Goal: Task Accomplishment & Management: Complete application form

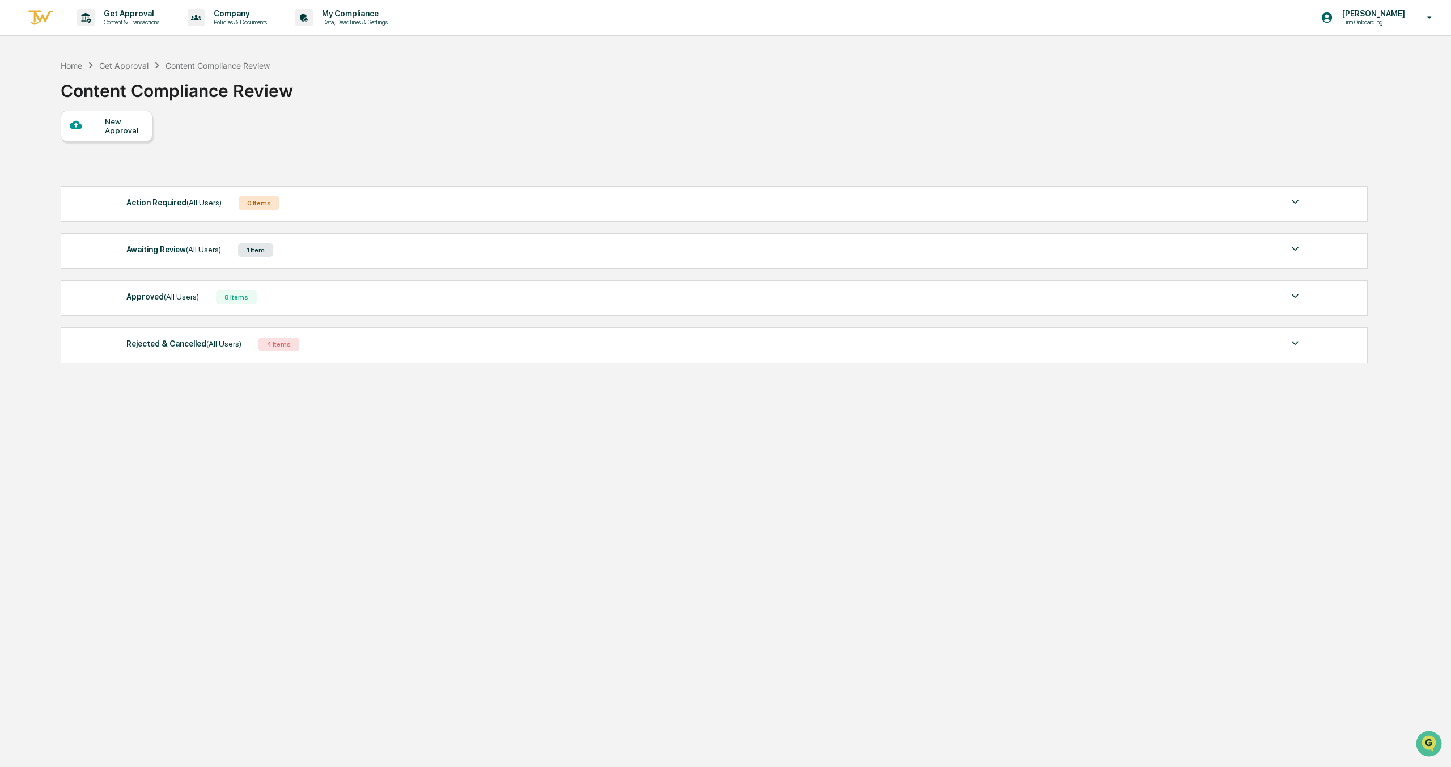
click at [304, 249] on div "Awaiting Review (All Users) 1 Item" at bounding box center [714, 250] width 1176 height 16
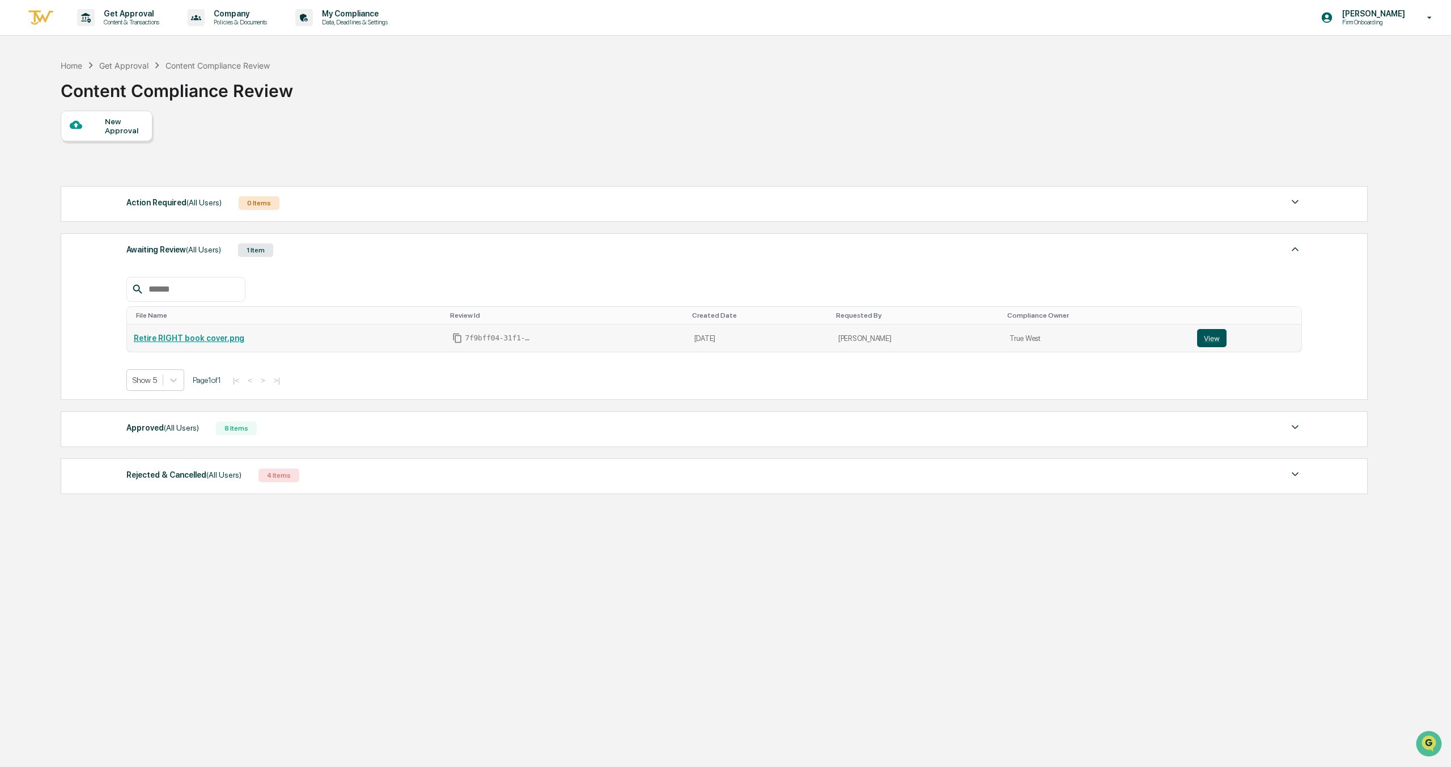
click at [1216, 340] on button "View" at bounding box center [1211, 338] width 29 height 18
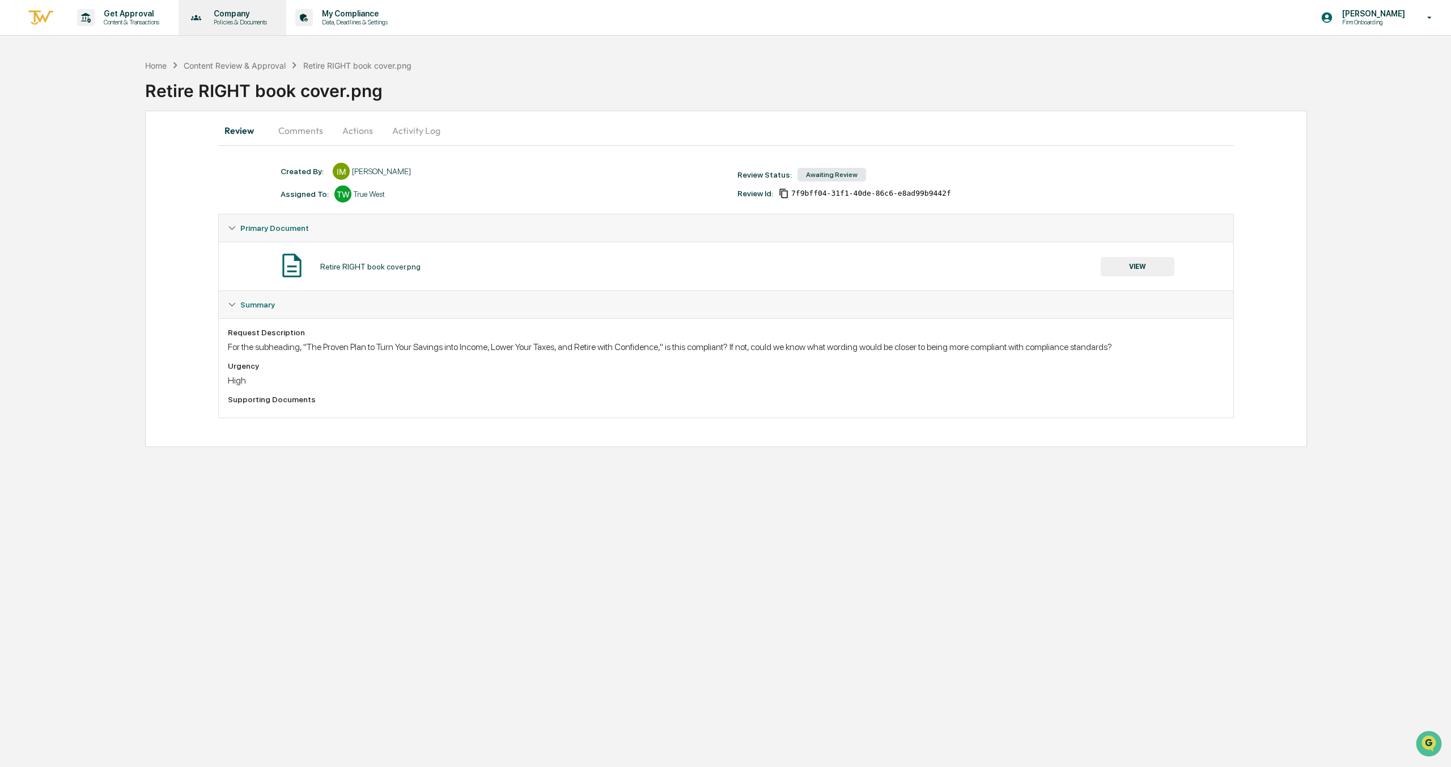
click at [232, 15] on p "Company" at bounding box center [239, 13] width 68 height 9
click at [252, 60] on li "Policy Document Library" at bounding box center [266, 57] width 147 height 21
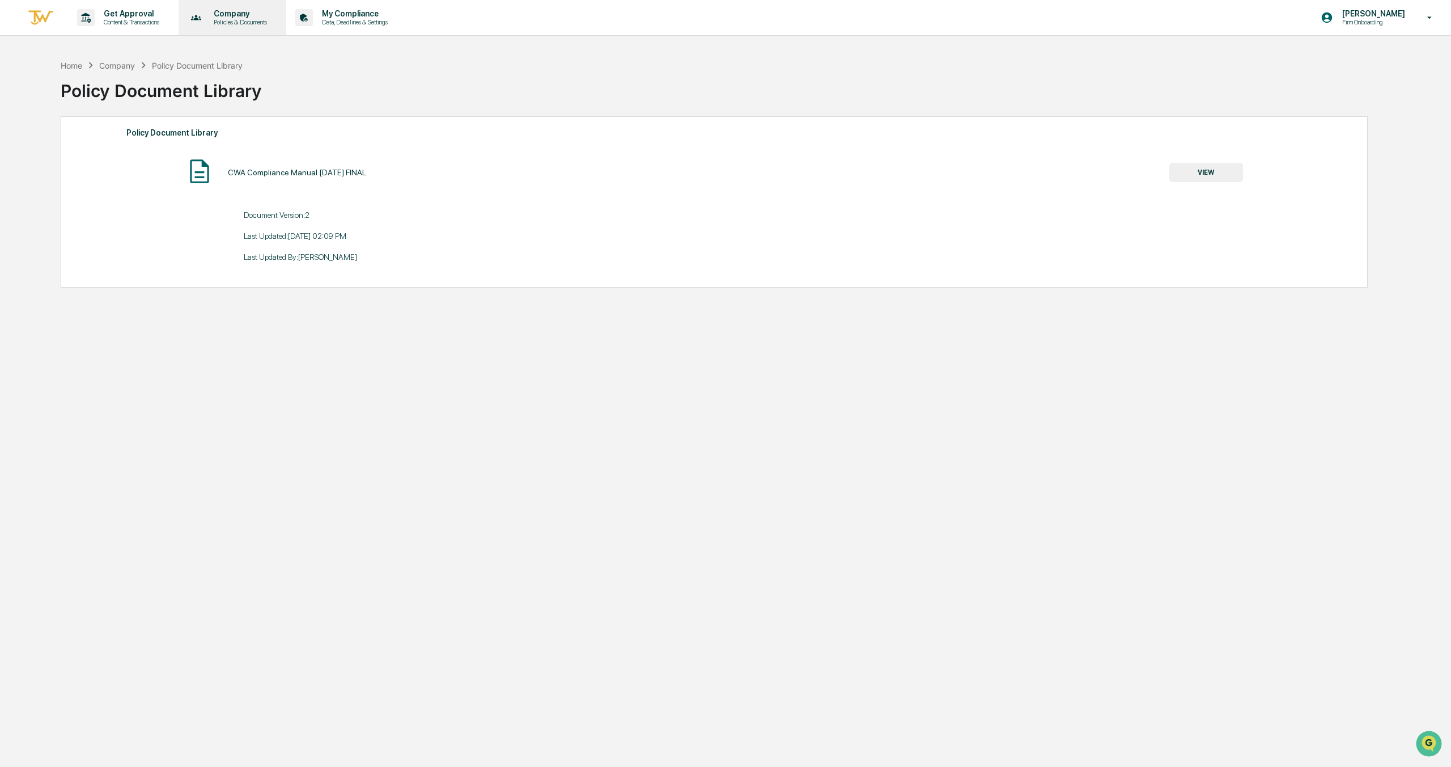
click at [263, 11] on p "Company" at bounding box center [239, 13] width 68 height 9
click at [254, 79] on li "Approved Content Library" at bounding box center [266, 78] width 147 height 21
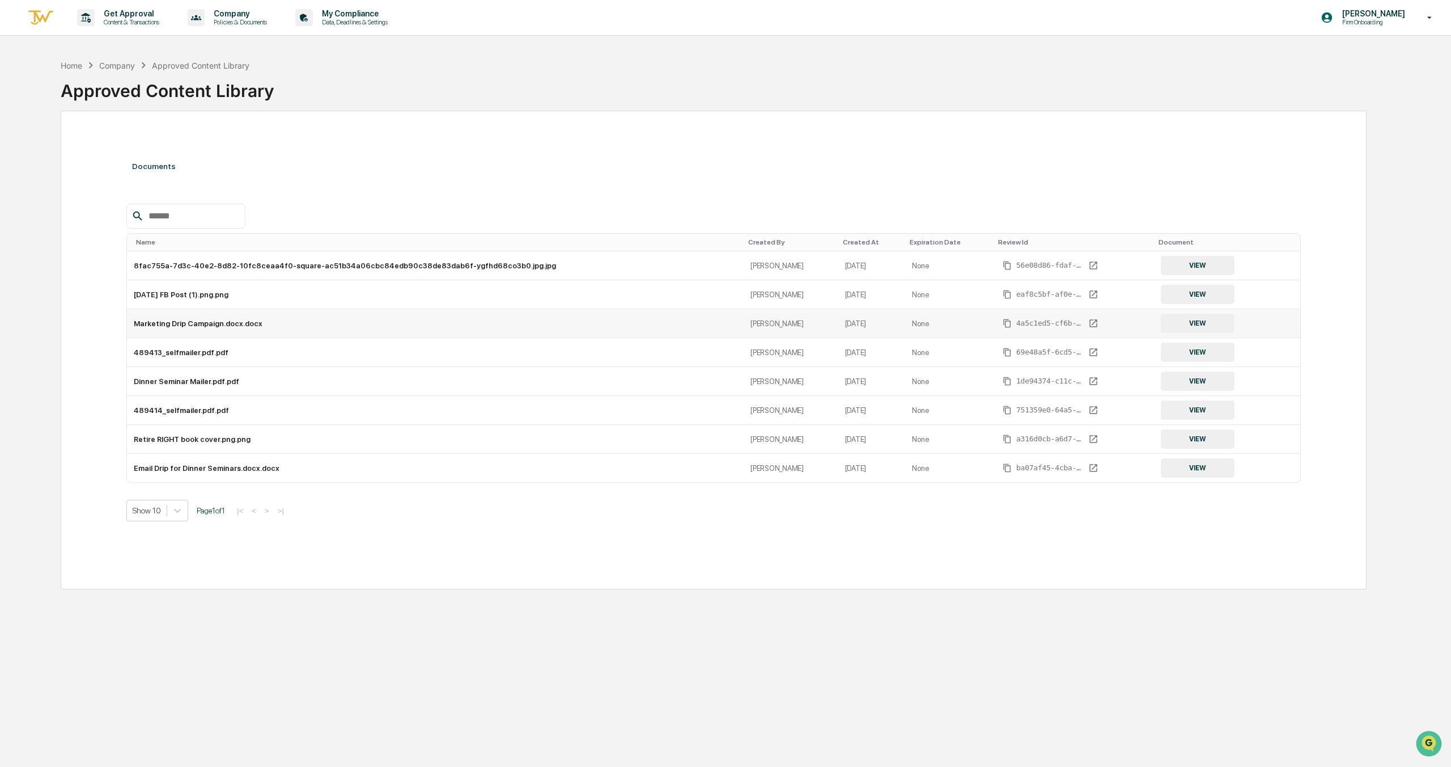
scroll to position [54, 0]
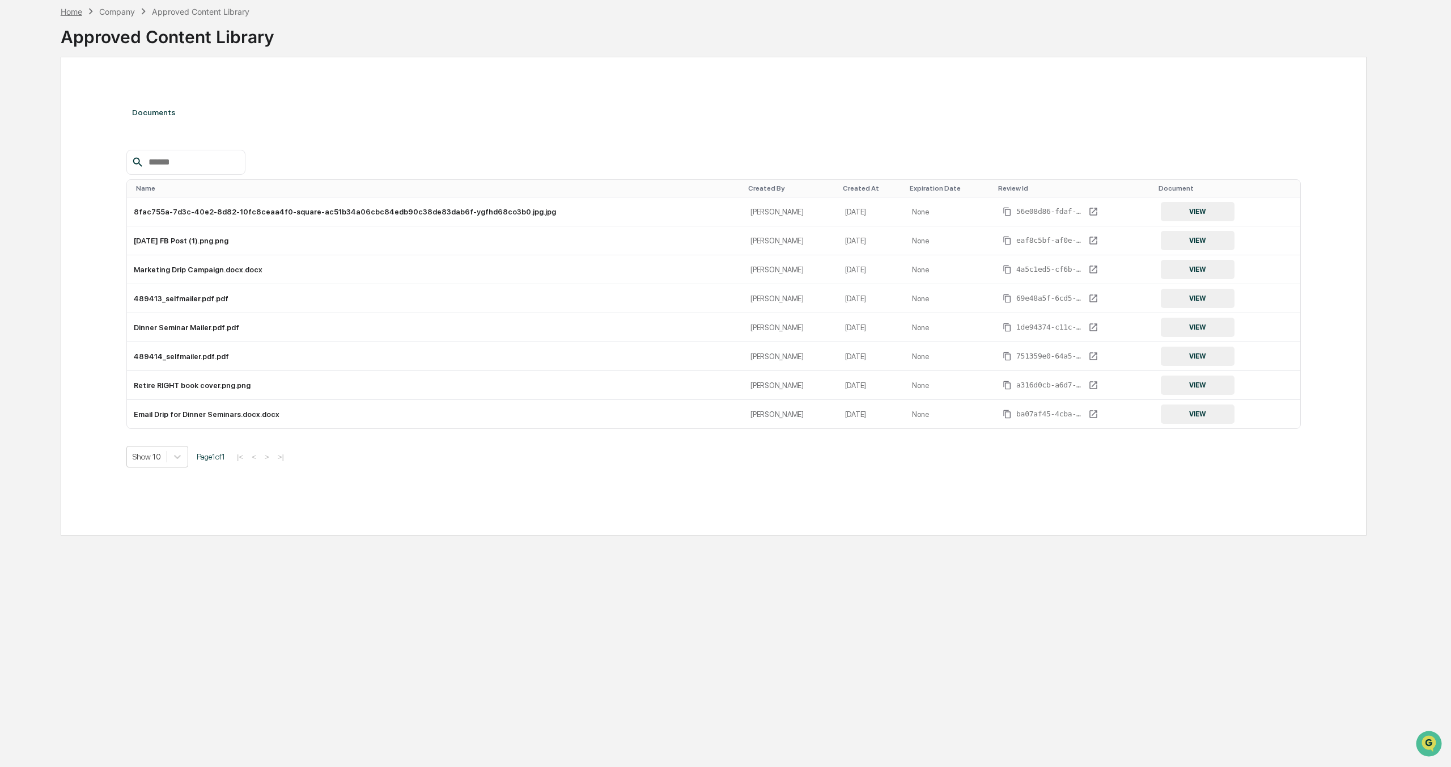
click at [71, 7] on div "Home" at bounding box center [72, 12] width 22 height 10
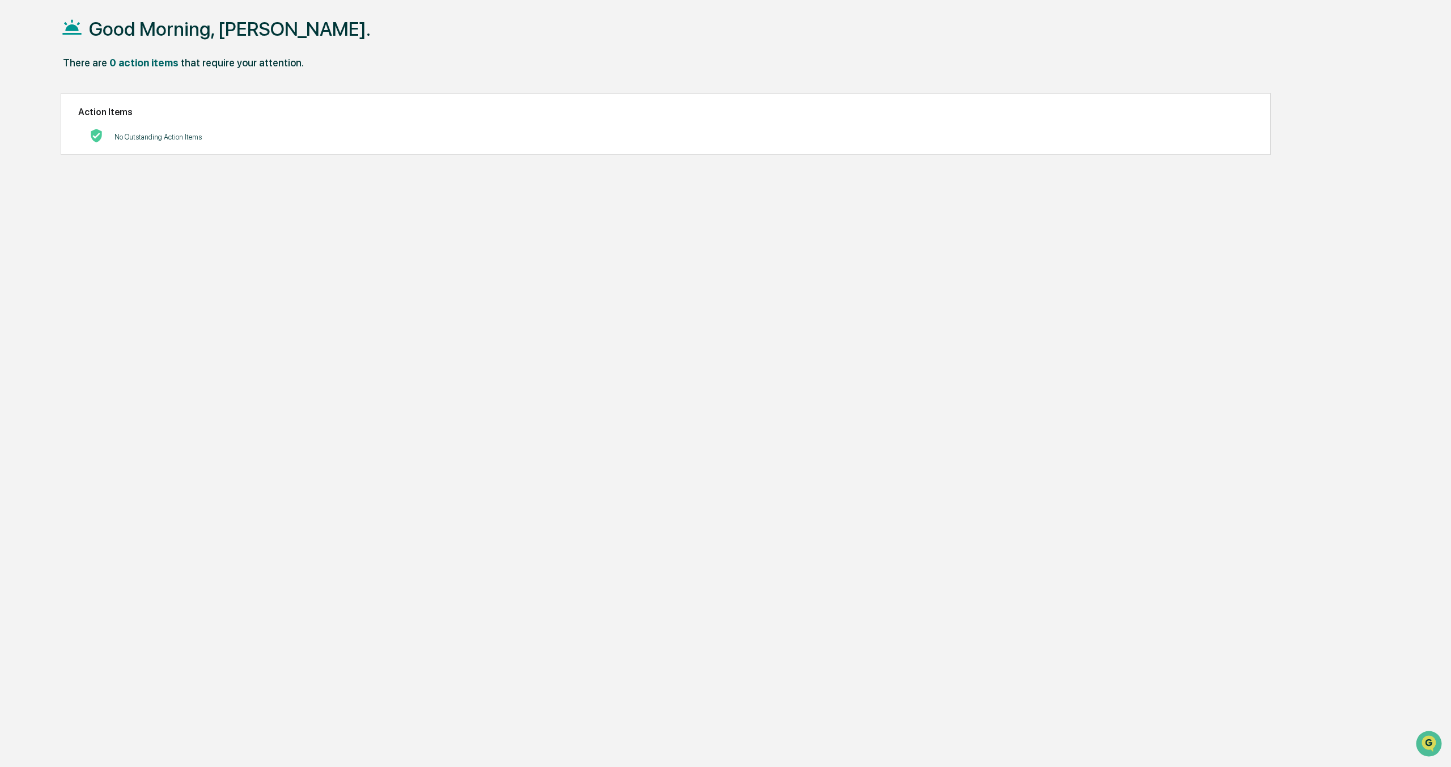
drag, startPoint x: 150, startPoint y: 63, endPoint x: 189, endPoint y: 50, distance: 41.8
click at [150, 63] on div "0 action items" at bounding box center [143, 63] width 69 height 12
click at [130, 85] on div "Good Morning, Ian. There are 0 action items that require your attention. Action…" at bounding box center [714, 383] width 1340 height 767
drag, startPoint x: 105, startPoint y: 69, endPoint x: 54, endPoint y: 21, distance: 70.2
click at [99, 63] on div "There are 0 action items that require your attention." at bounding box center [714, 68] width 1306 height 23
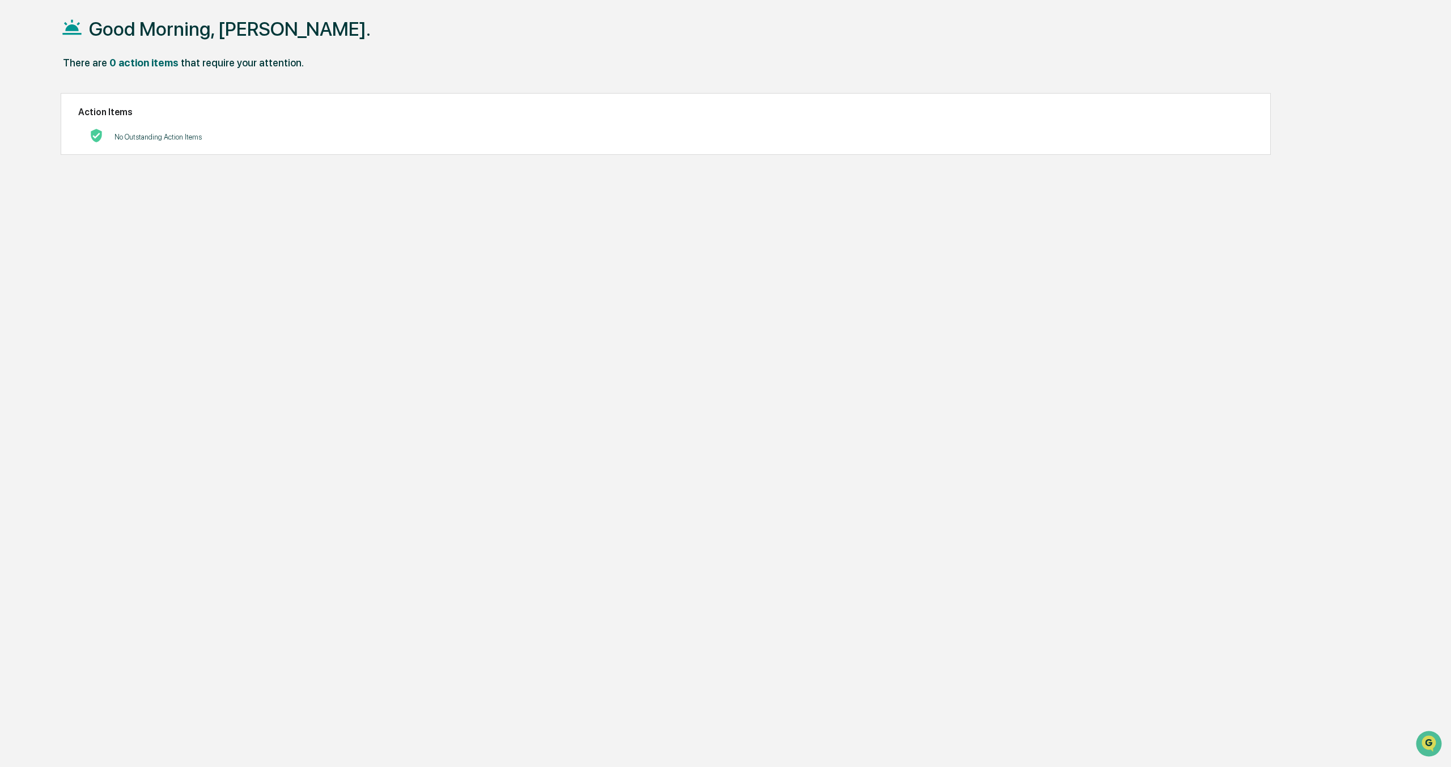
drag, startPoint x: 58, startPoint y: 14, endPoint x: 58, endPoint y: 22, distance: 7.4
click at [58, 14] on div "Good Morning, Ian. There are 0 action items that require your attention. Action…" at bounding box center [714, 383] width 1340 height 767
click at [69, 26] on icon at bounding box center [71, 27] width 19 height 15
drag, startPoint x: 114, startPoint y: 26, endPoint x: 181, endPoint y: 26, distance: 66.9
click at [147, 26] on h1 "Good Morning, Ian." at bounding box center [230, 29] width 282 height 23
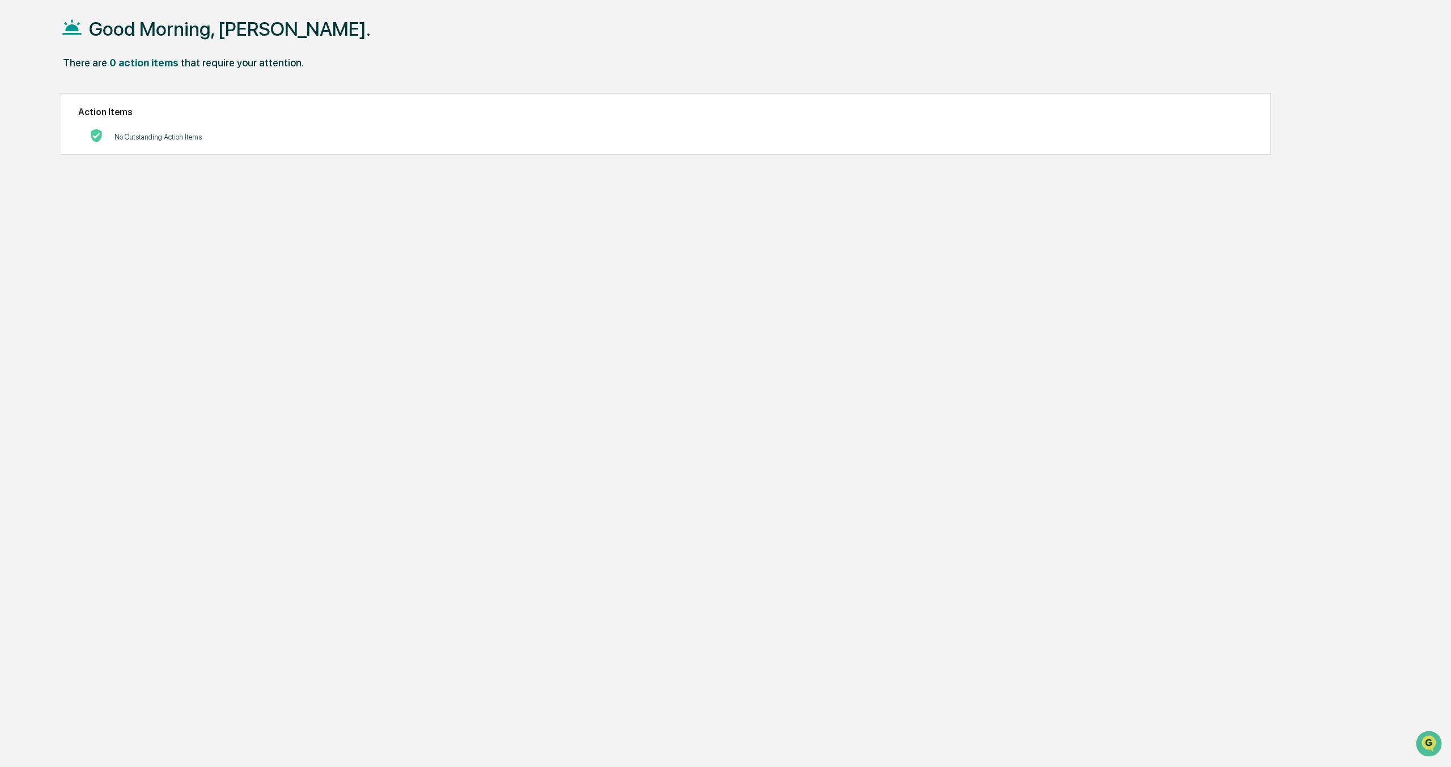
drag, startPoint x: 191, startPoint y: 27, endPoint x: 205, endPoint y: 31, distance: 14.0
click at [191, 27] on h1 "Good Morning, Ian." at bounding box center [230, 29] width 282 height 23
click at [255, 52] on div "Good Morning, Ian." at bounding box center [714, 28] width 1306 height 57
click at [255, 57] on div "that require your attention." at bounding box center [242, 63] width 123 height 12
click at [254, 57] on div "that require your attention." at bounding box center [242, 63] width 123 height 12
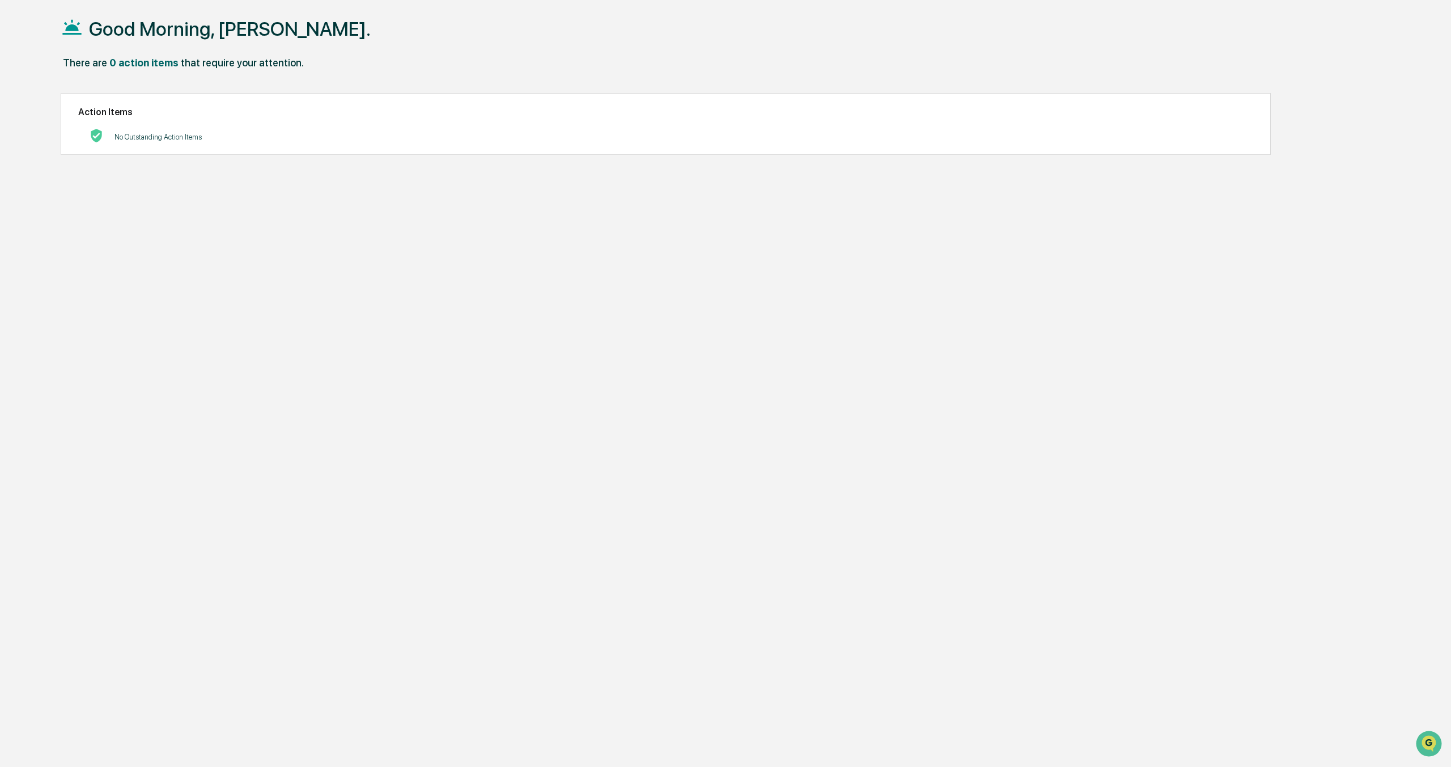
click at [253, 58] on div "that require your attention." at bounding box center [242, 63] width 123 height 12
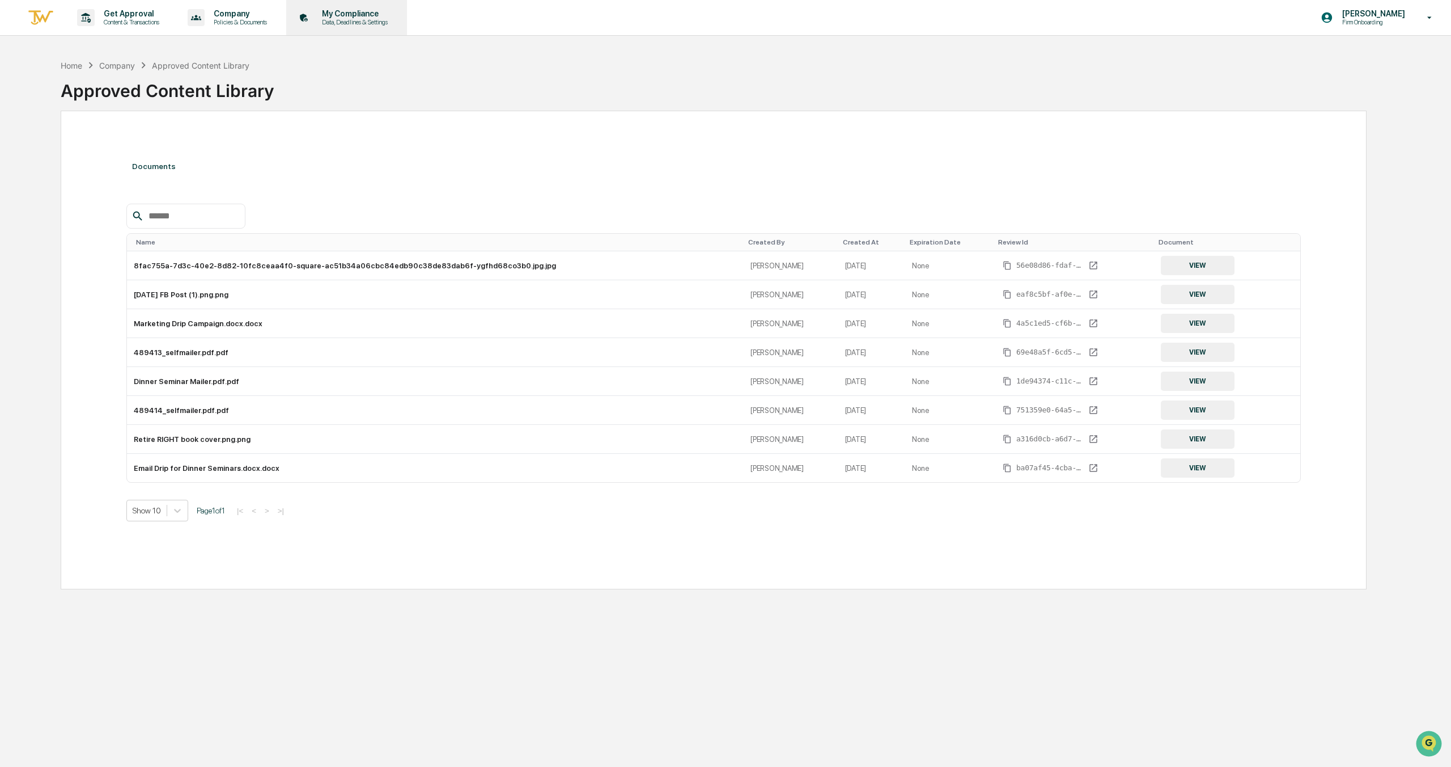
click at [393, 19] on p "Data, Deadlines & Settings" at bounding box center [353, 22] width 81 height 8
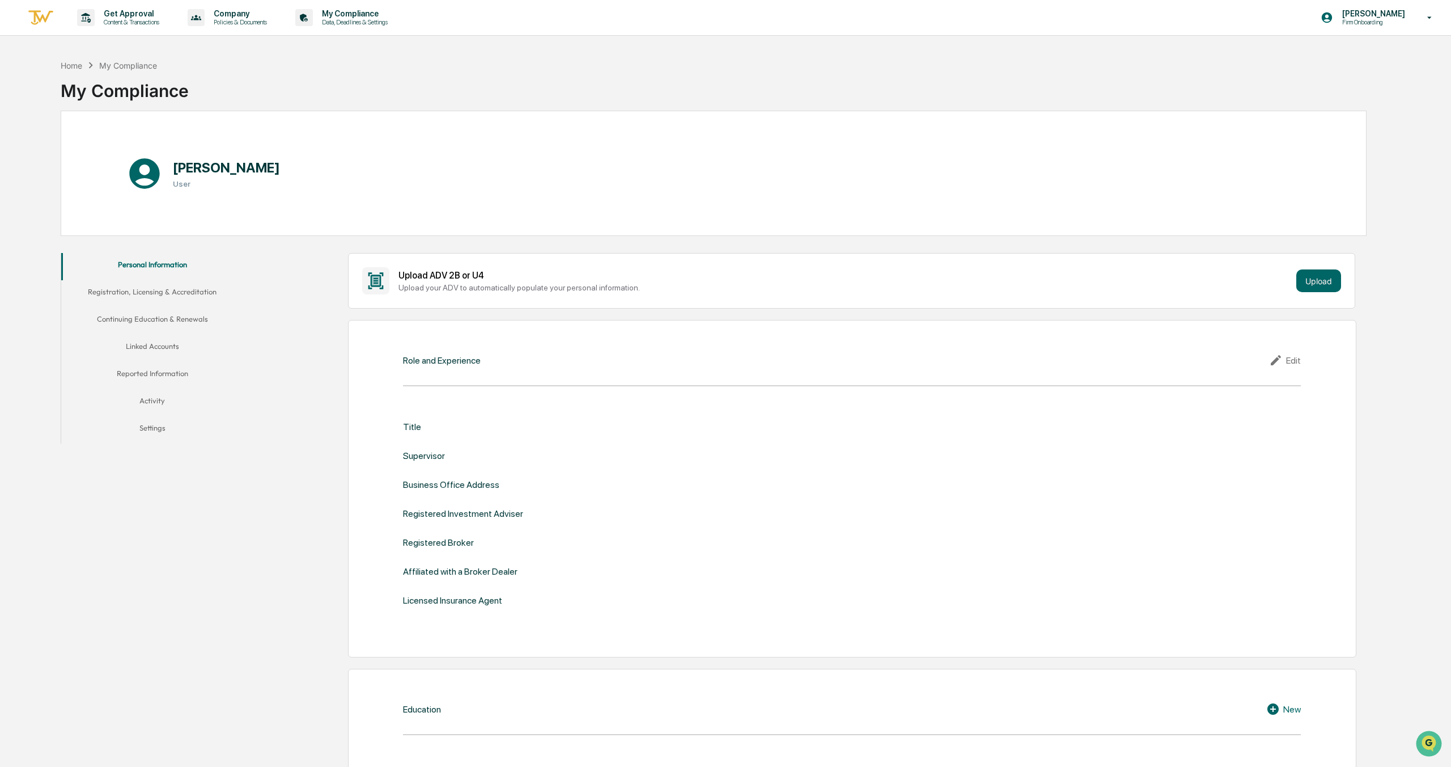
click at [179, 315] on button "Continuing Education & Renewals" at bounding box center [152, 320] width 183 height 27
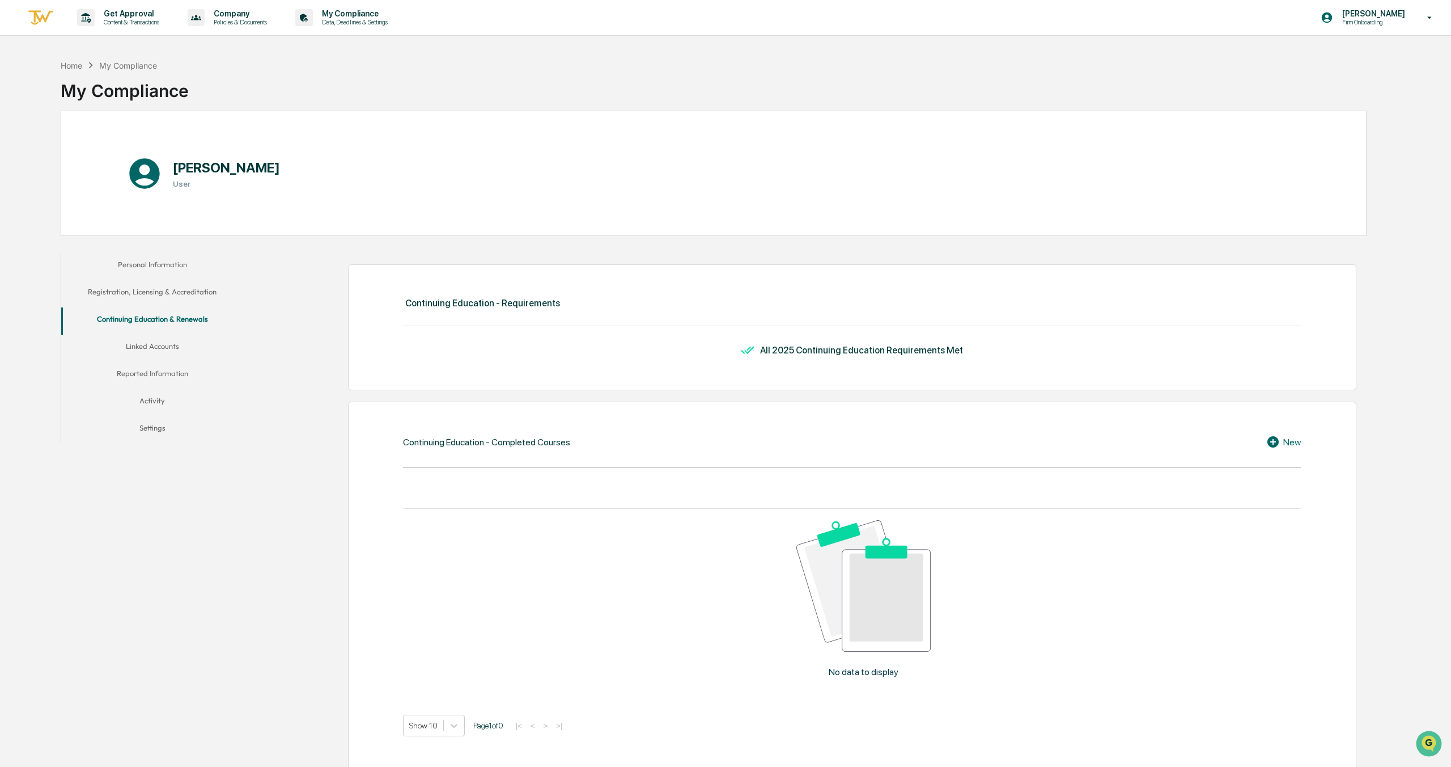
click at [163, 348] on button "Linked Accounts" at bounding box center [152, 348] width 183 height 27
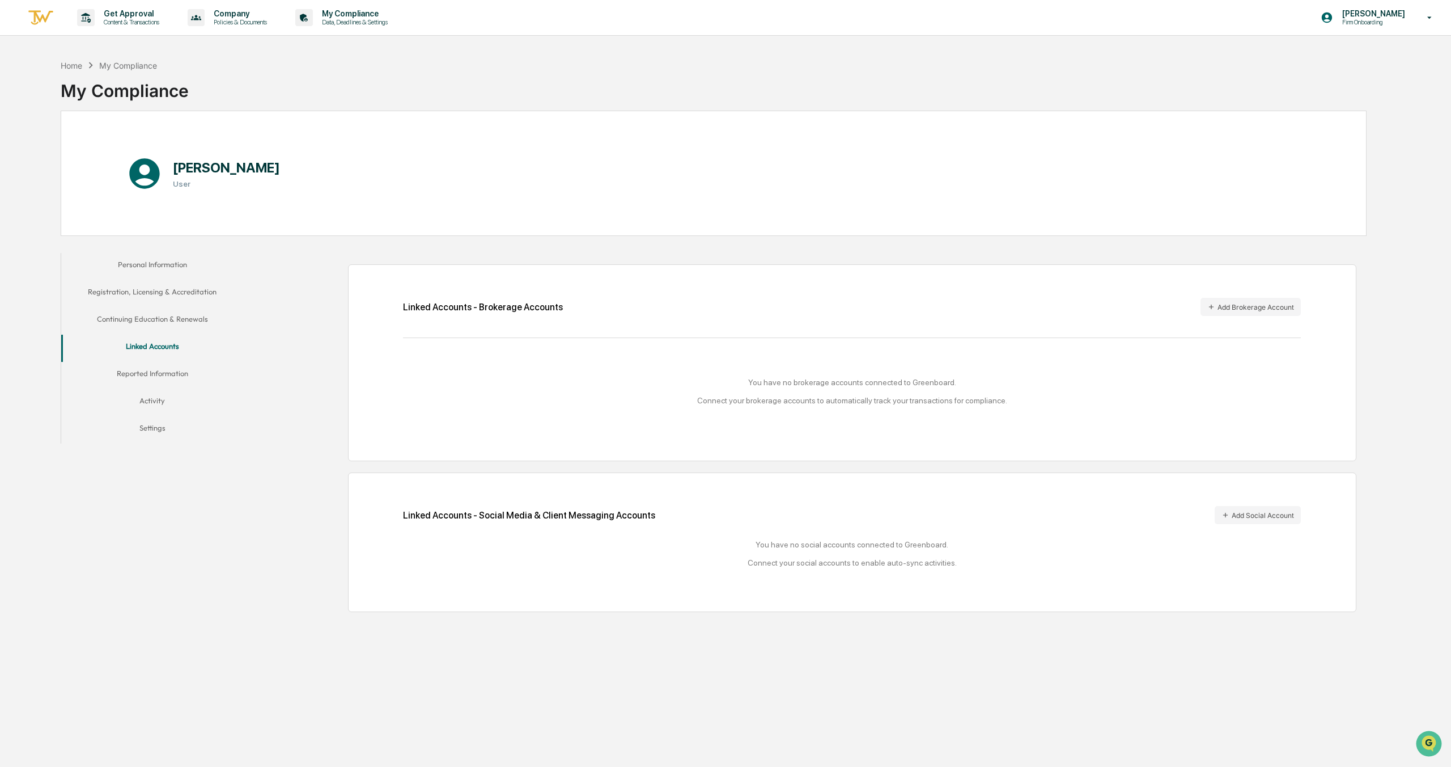
click at [159, 385] on button "Reported Information" at bounding box center [152, 375] width 183 height 27
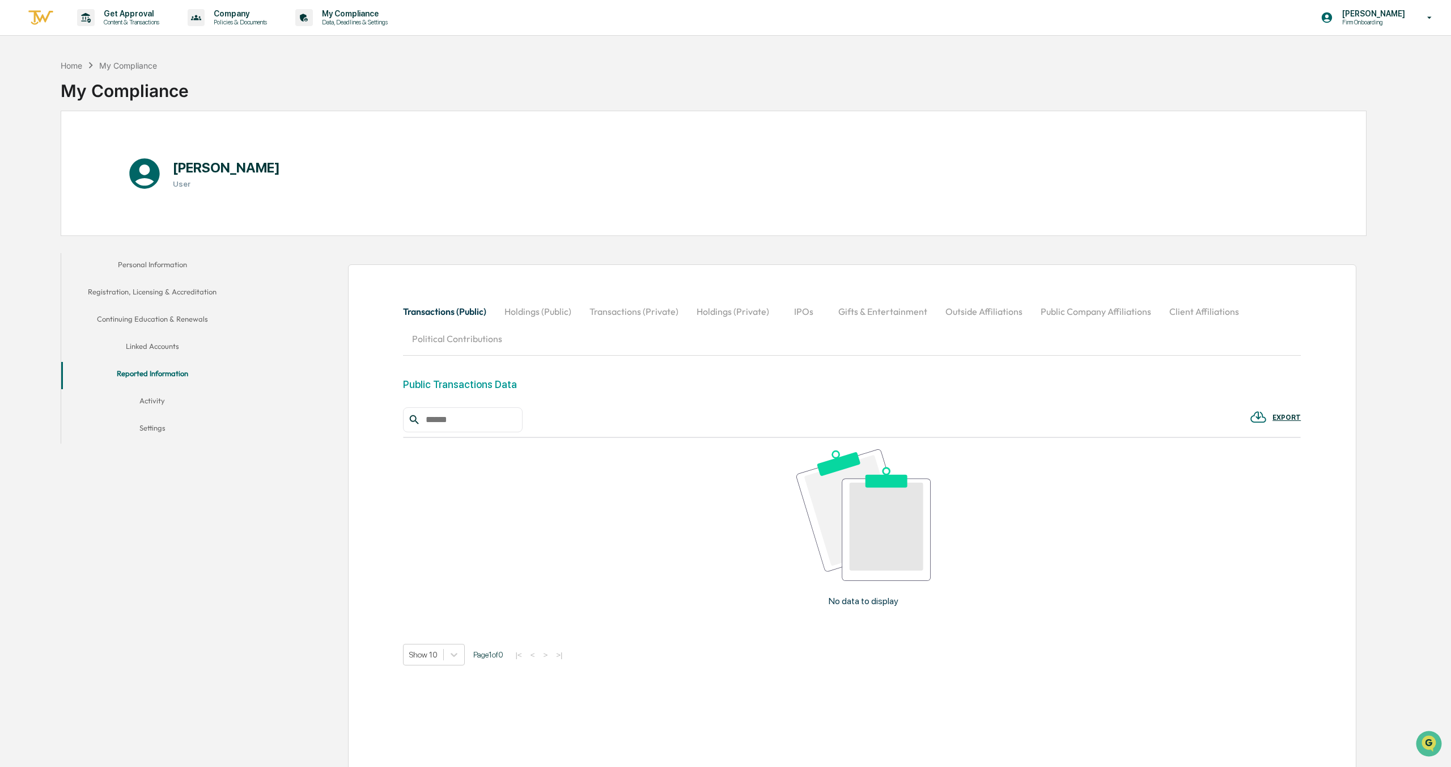
click at [155, 403] on button "Activity" at bounding box center [152, 402] width 183 height 27
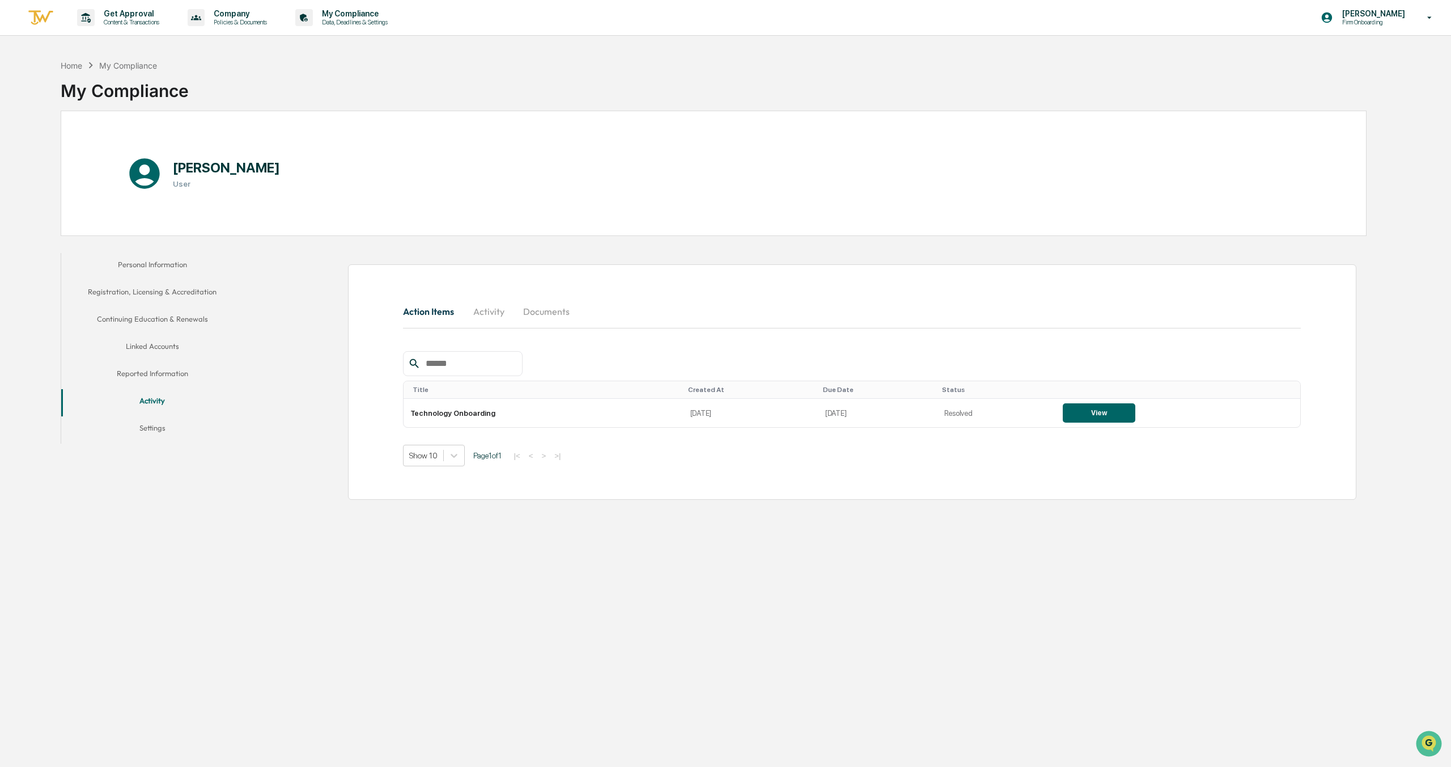
click at [153, 428] on button "Settings" at bounding box center [152, 429] width 183 height 27
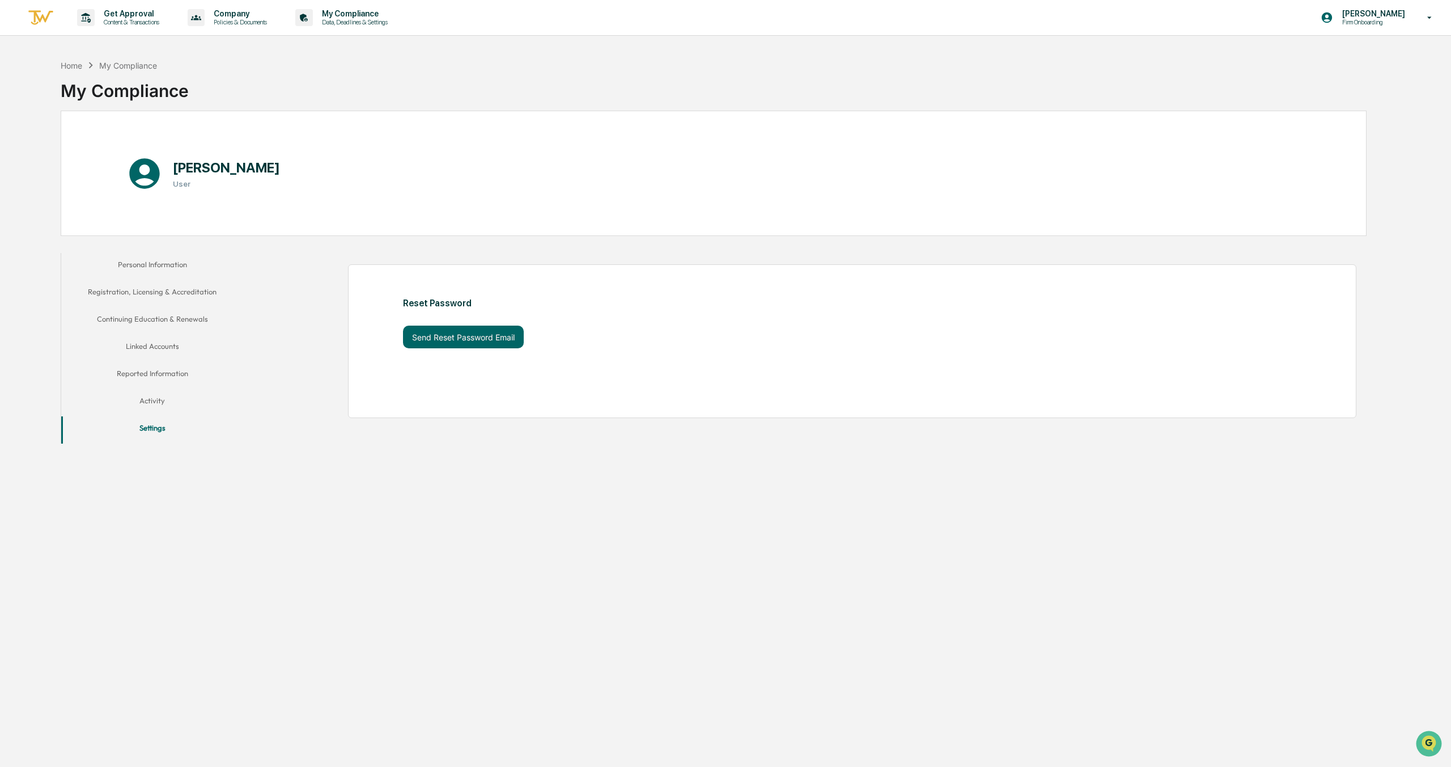
click at [150, 400] on button "Activity" at bounding box center [152, 402] width 183 height 27
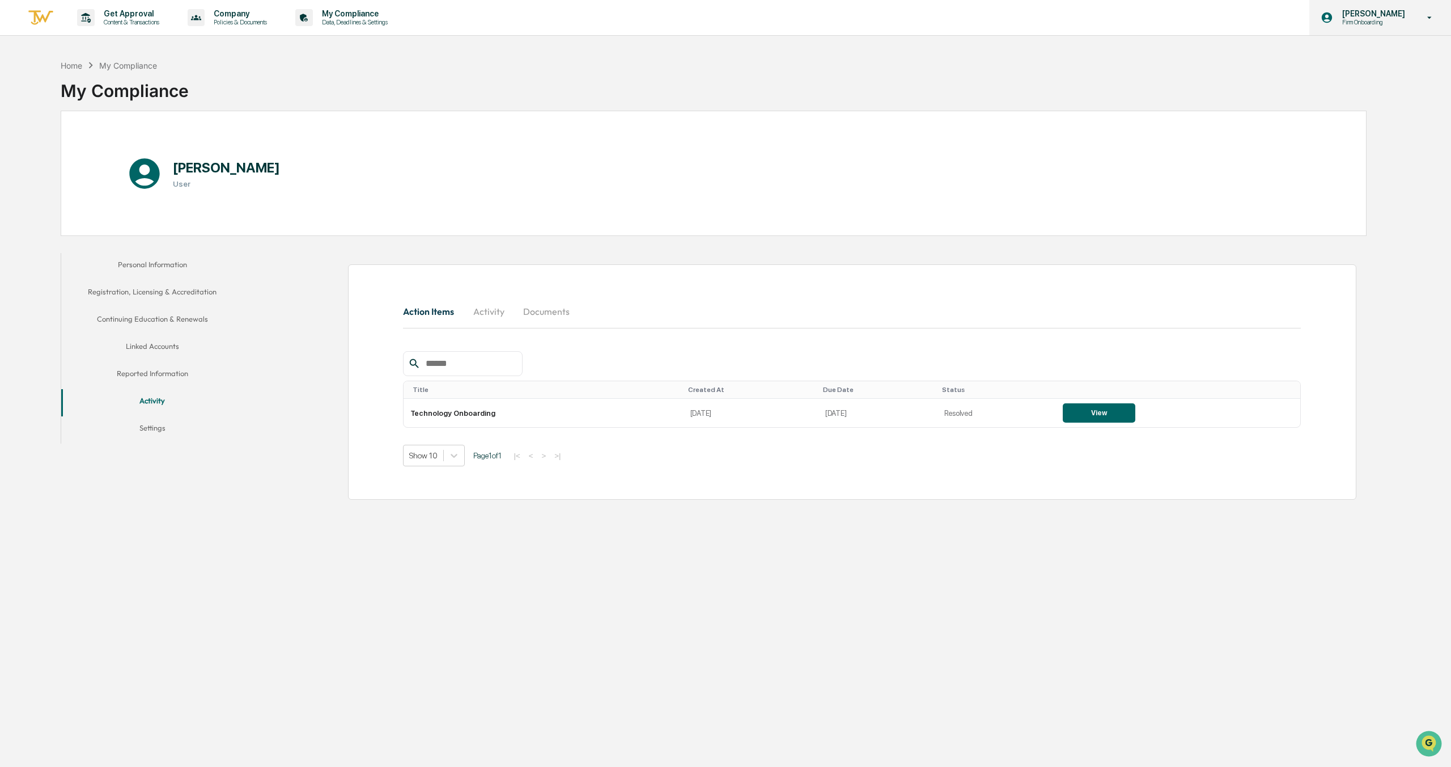
click at [1420, 13] on icon at bounding box center [1430, 17] width 20 height 11
click at [1065, 5] on div at bounding box center [725, 383] width 1451 height 767
click at [130, 22] on p "Content & Transactions" at bounding box center [130, 22] width 70 height 8
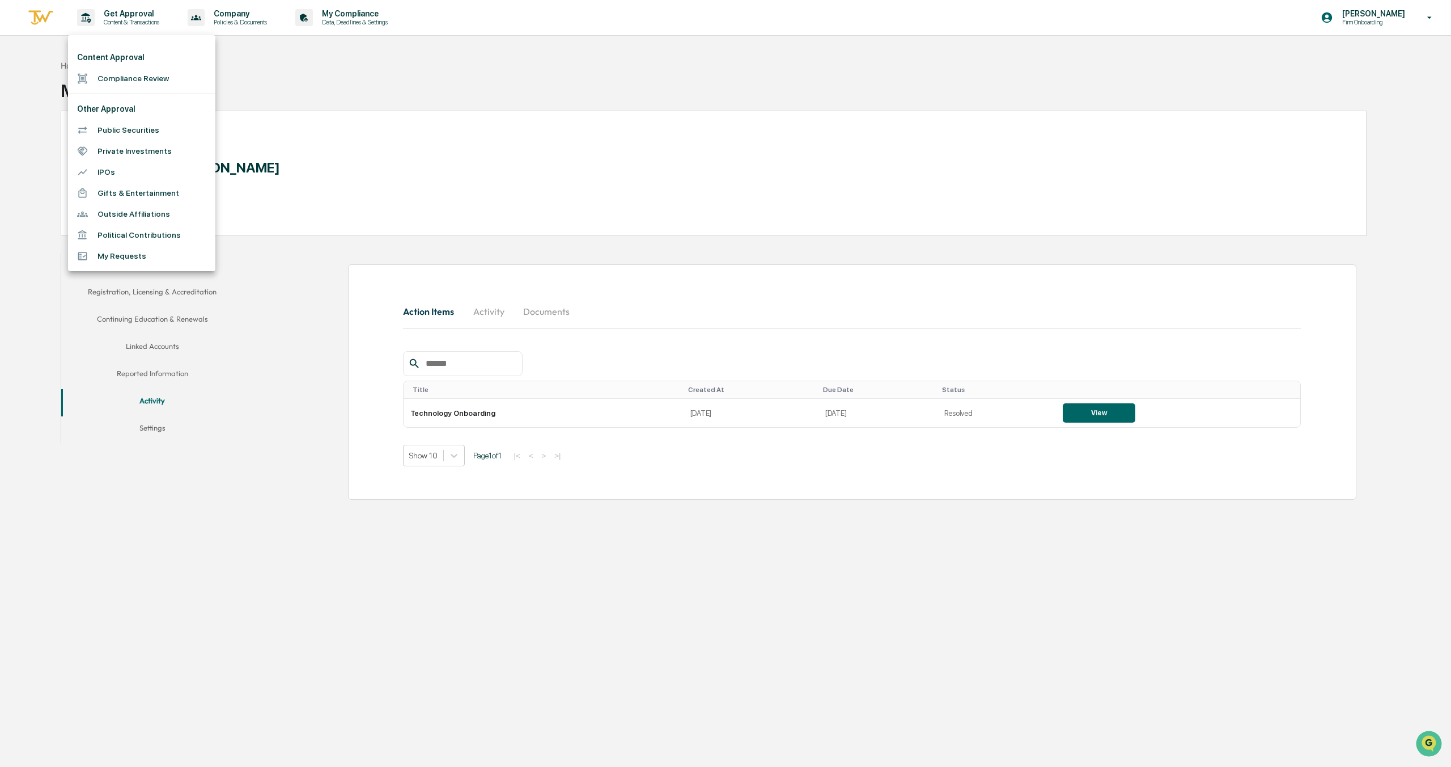
click at [124, 73] on li "Compliance Review" at bounding box center [141, 78] width 147 height 21
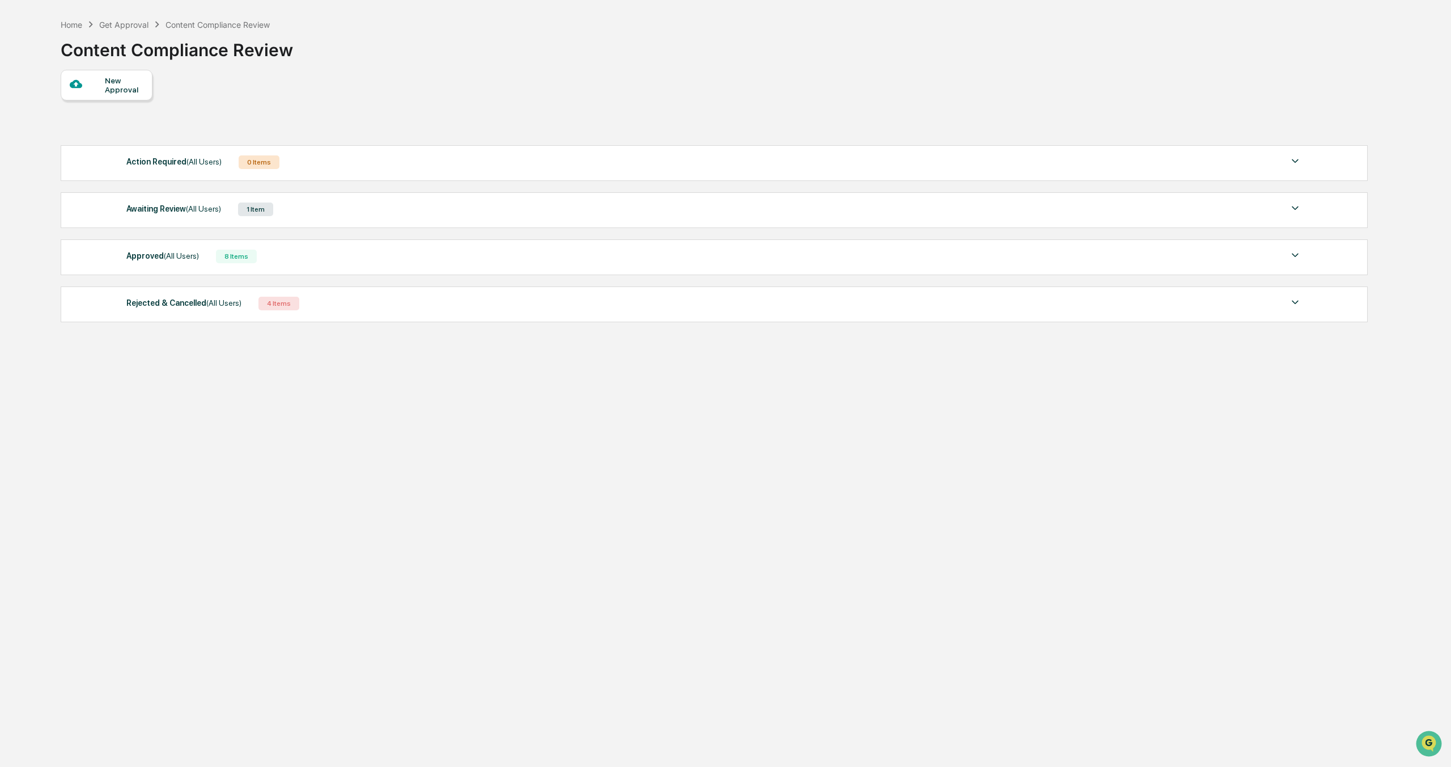
scroll to position [52, 0]
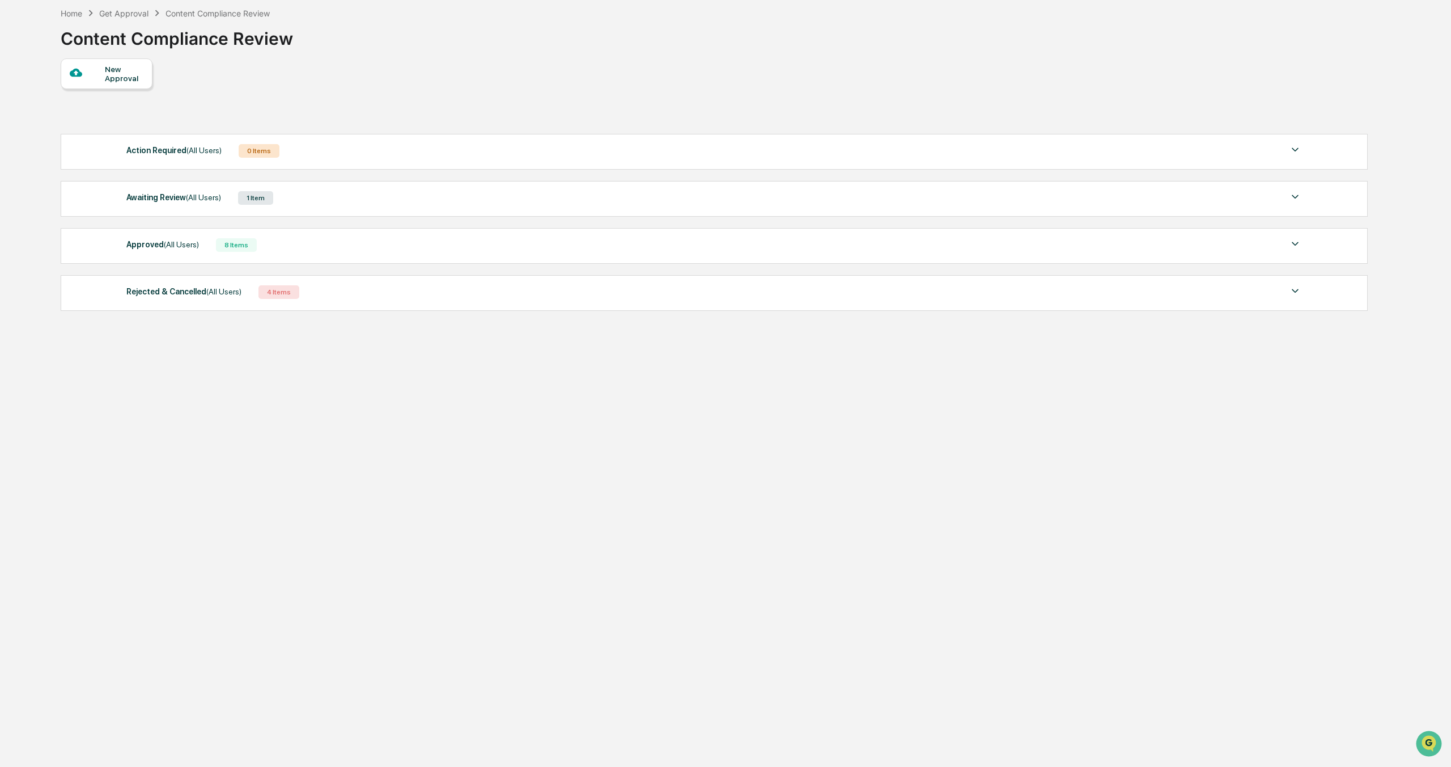
click at [153, 193] on div "Awaiting Review (All Users)" at bounding box center [173, 197] width 95 height 15
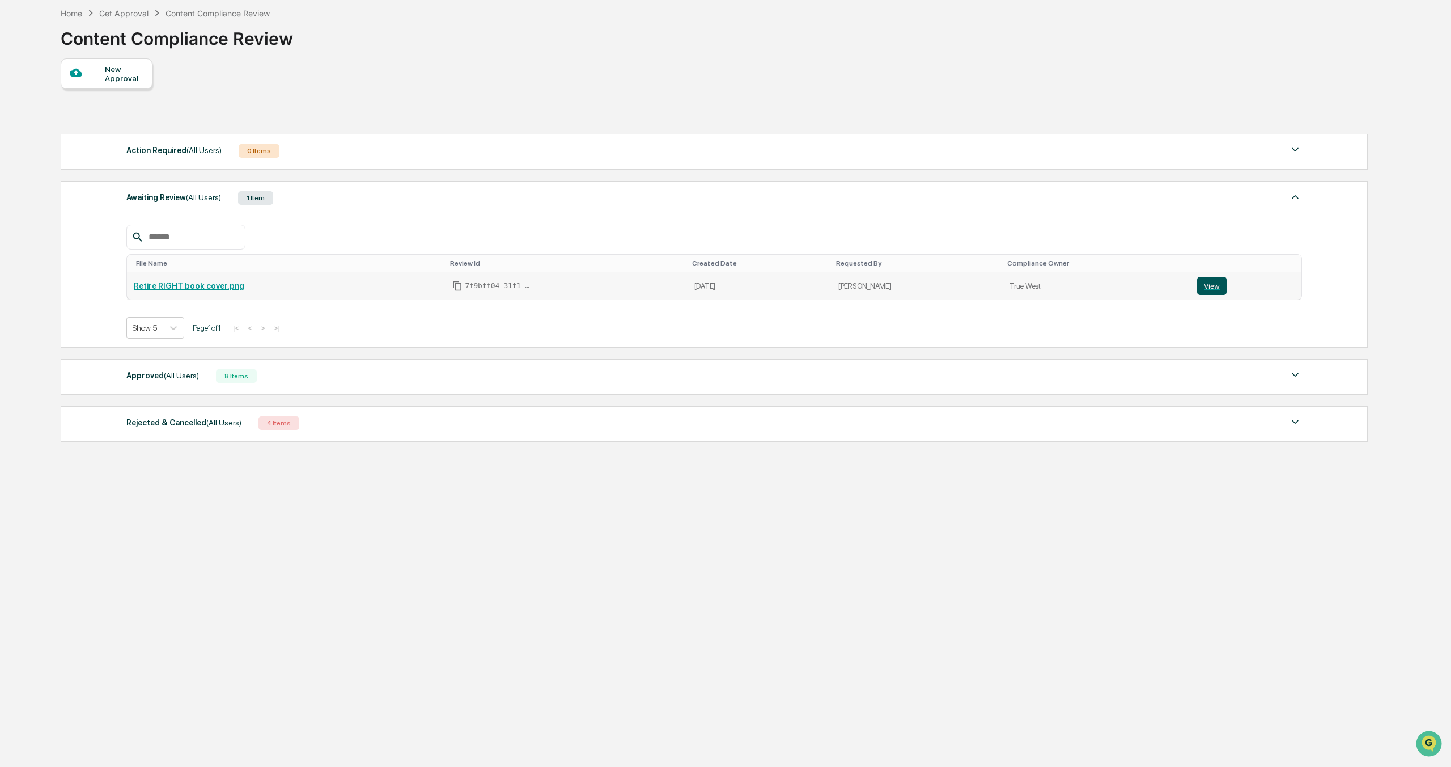
click at [1211, 288] on button "View" at bounding box center [1211, 286] width 29 height 18
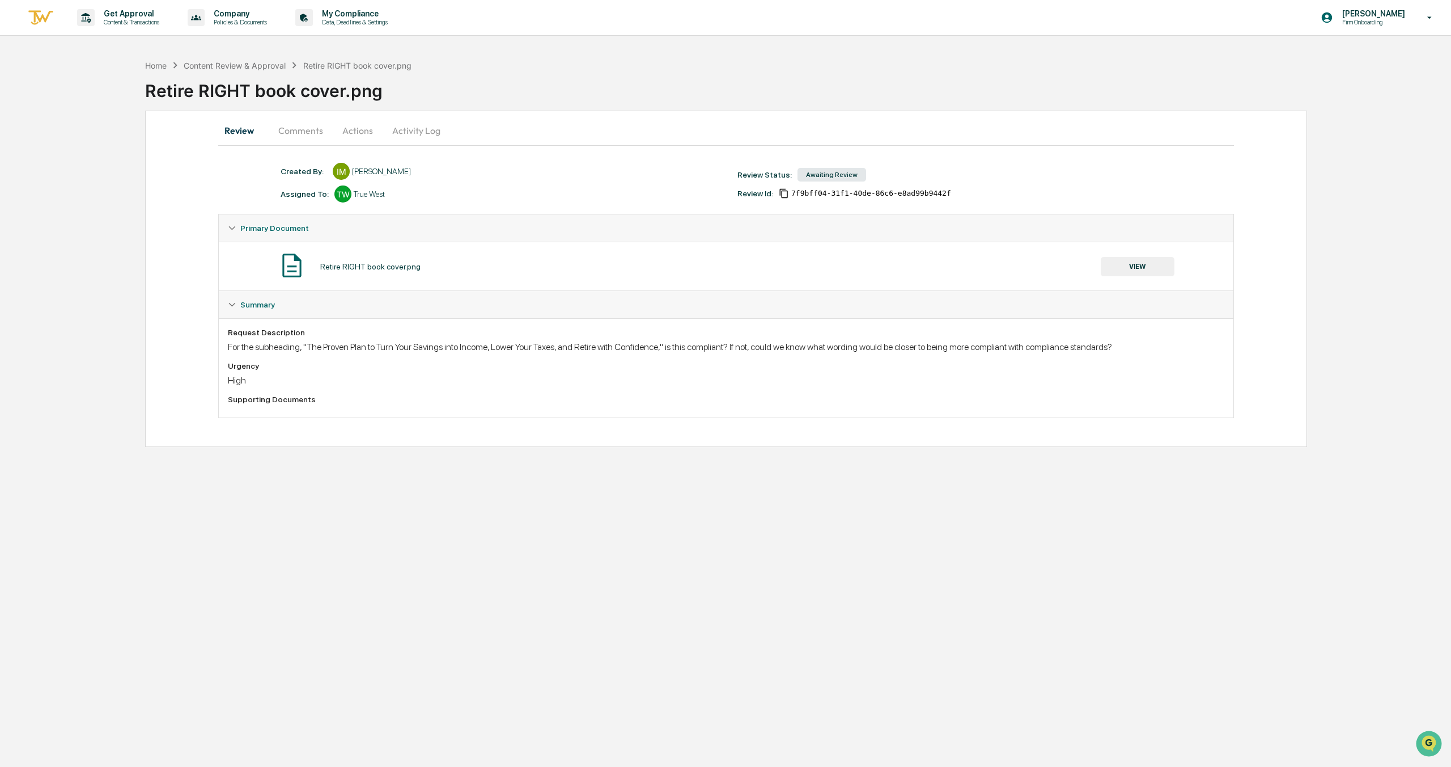
click at [318, 133] on button "Comments" at bounding box center [300, 130] width 63 height 27
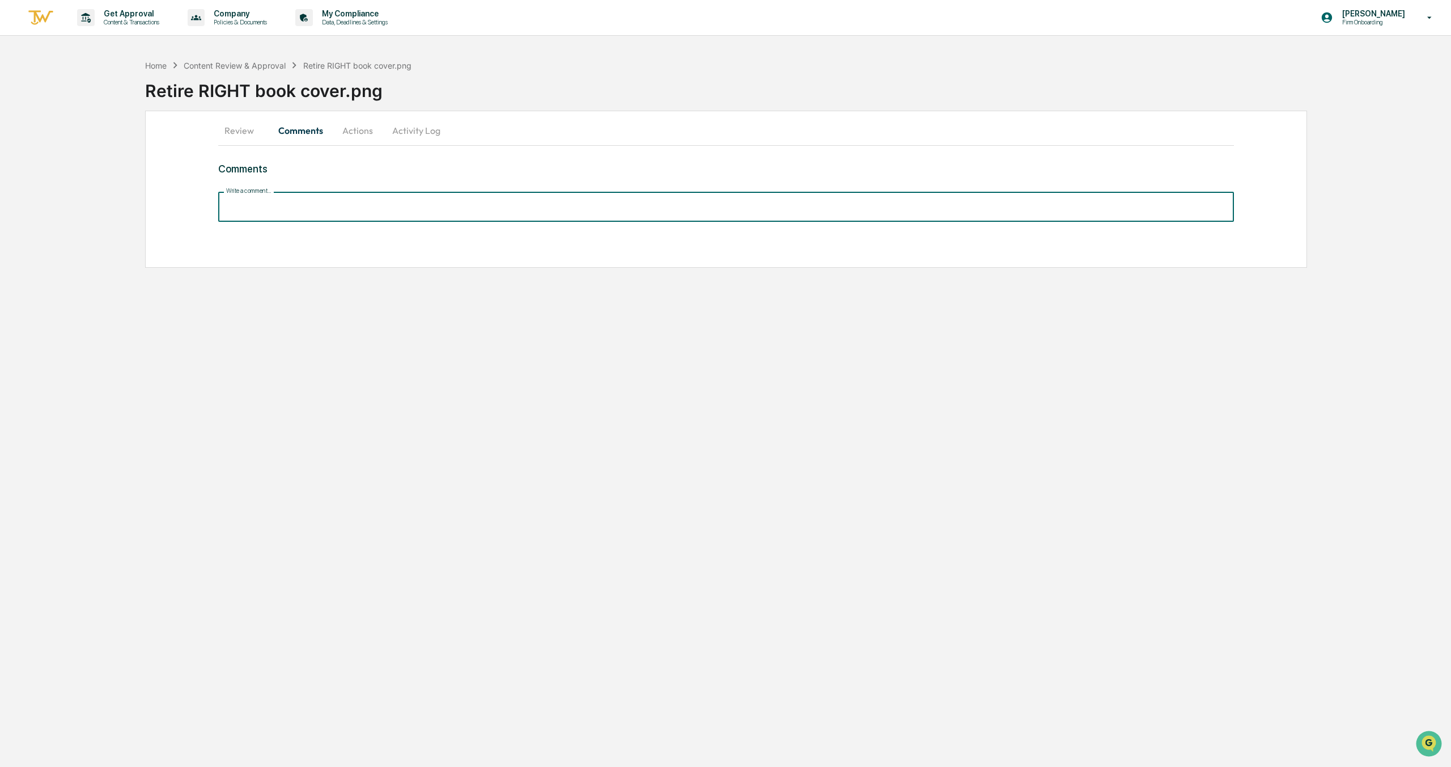
click at [283, 213] on input "Write a comment..." at bounding box center [726, 207] width 1016 height 30
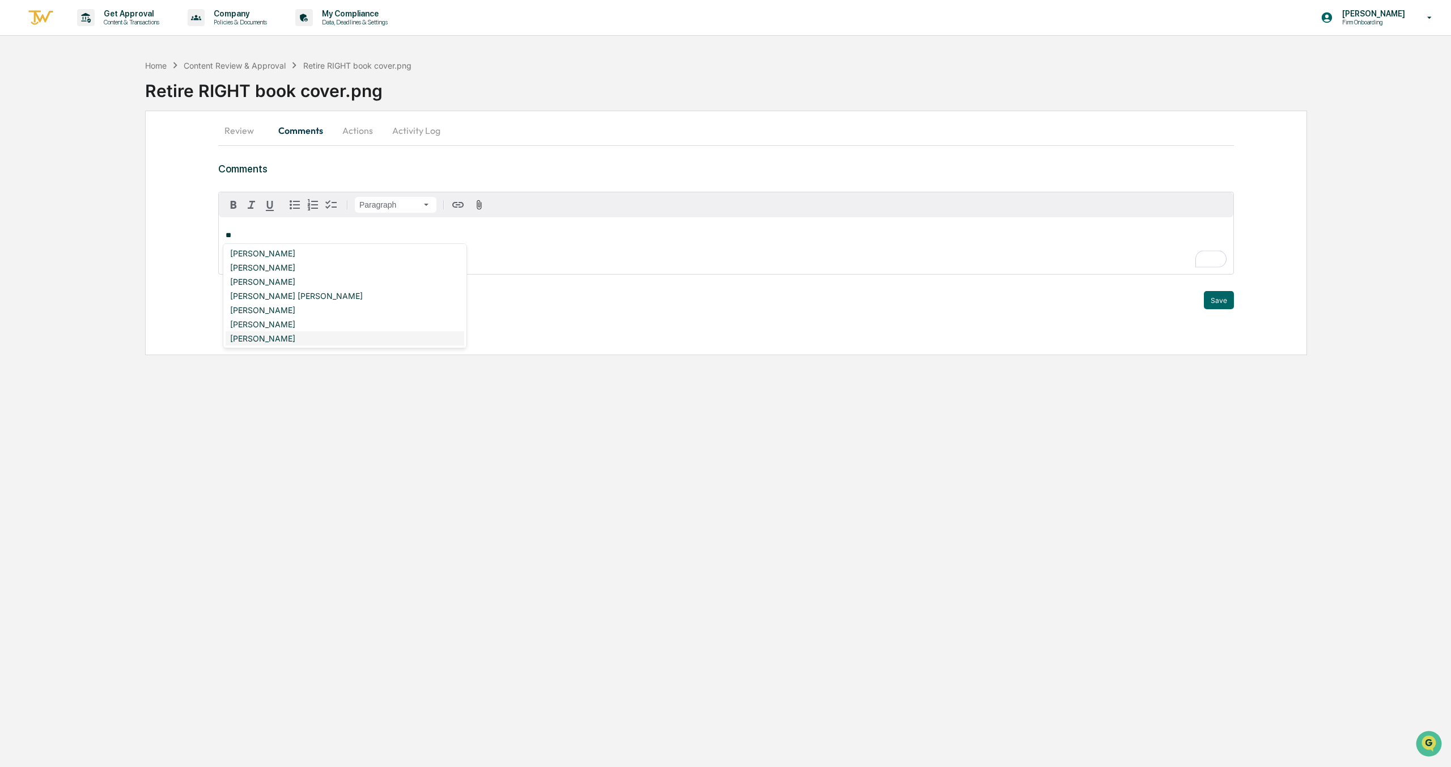
click at [253, 337] on div "[PERSON_NAME]" at bounding box center [345, 338] width 239 height 14
click at [268, 241] on div "**********" at bounding box center [726, 245] width 1015 height 57
click at [268, 237] on strong "**********" at bounding box center [247, 234] width 43 height 7
click at [296, 235] on span "**********" at bounding box center [380, 234] width 218 height 7
click at [582, 236] on p "**********" at bounding box center [726, 235] width 1001 height 8
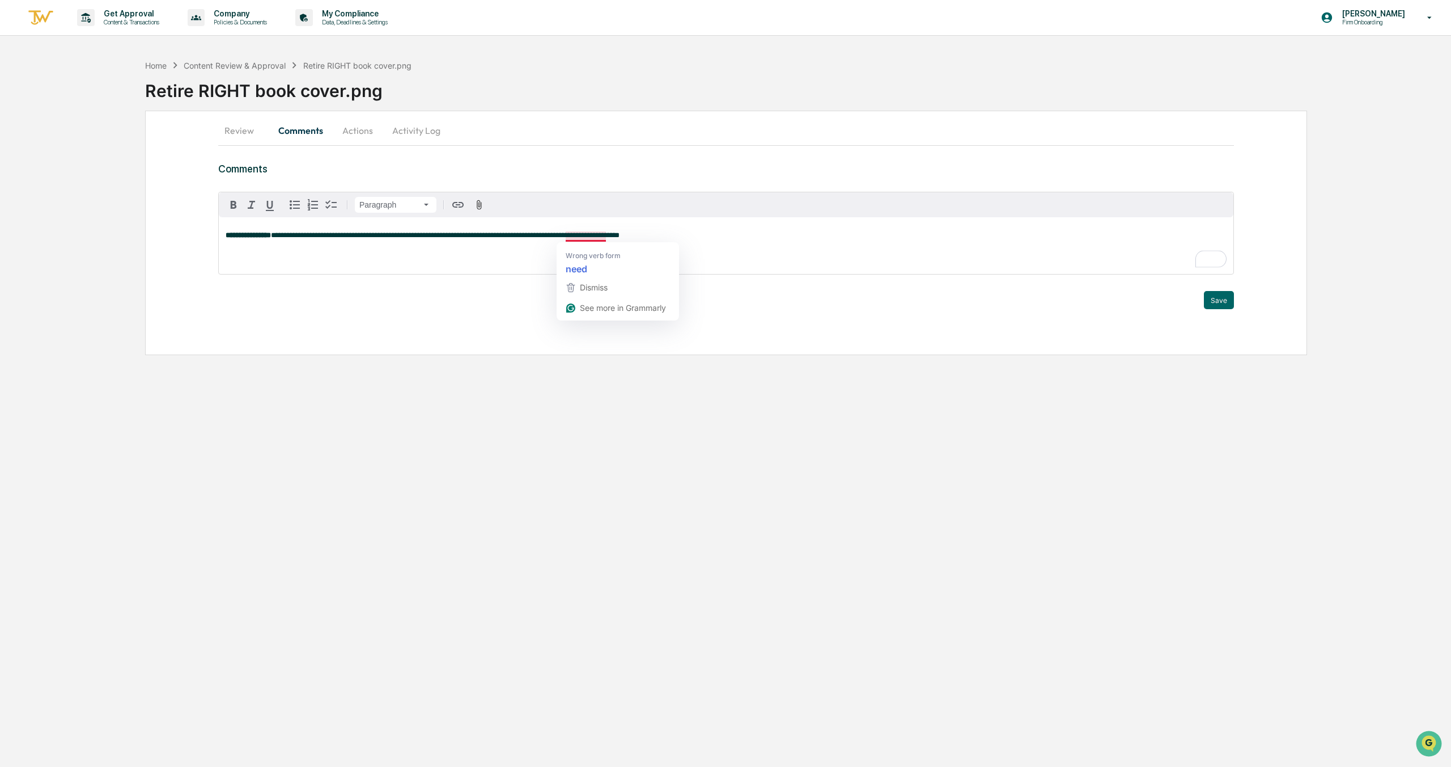
click at [578, 233] on span "**********" at bounding box center [445, 234] width 349 height 7
click at [1217, 302] on button "Save" at bounding box center [1219, 300] width 30 height 18
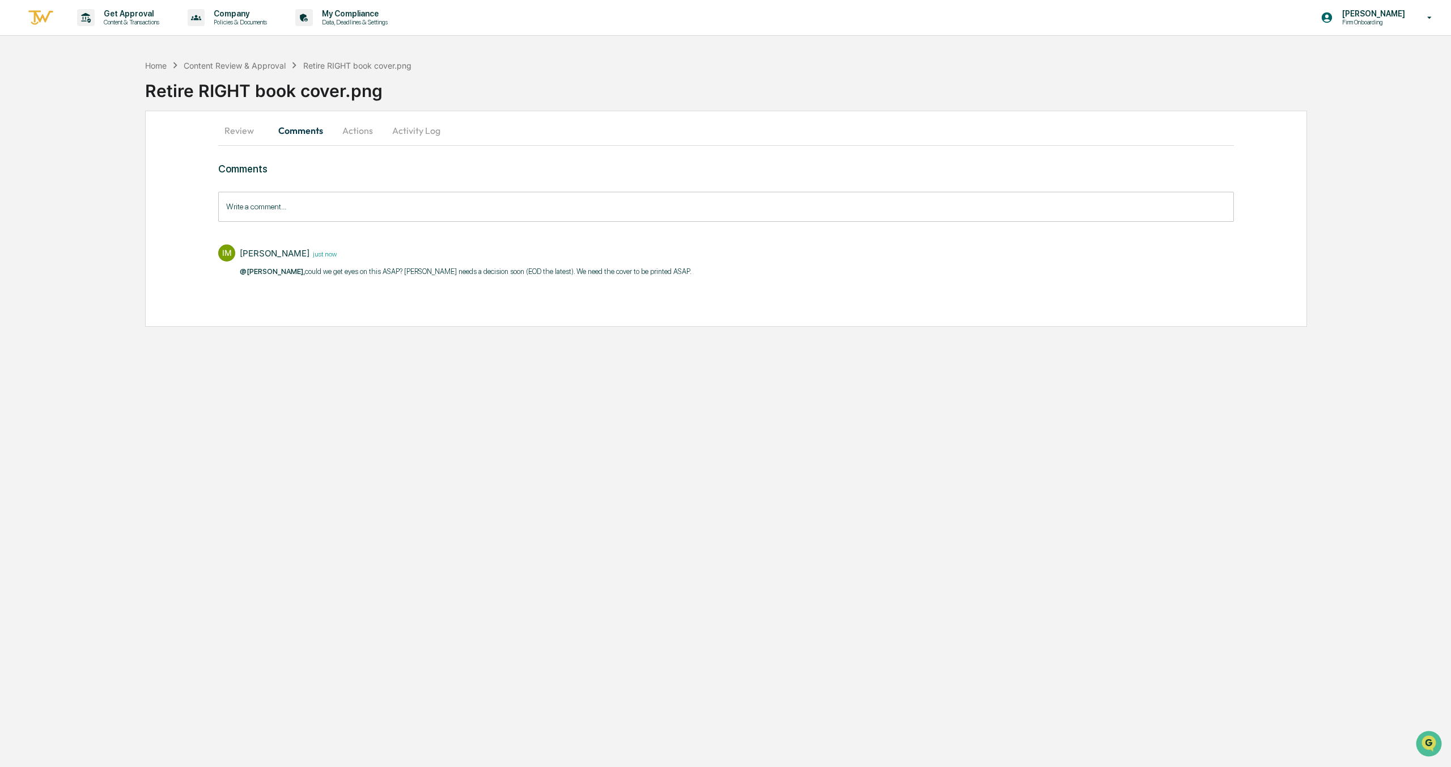
click at [246, 134] on button "Review" at bounding box center [243, 130] width 51 height 27
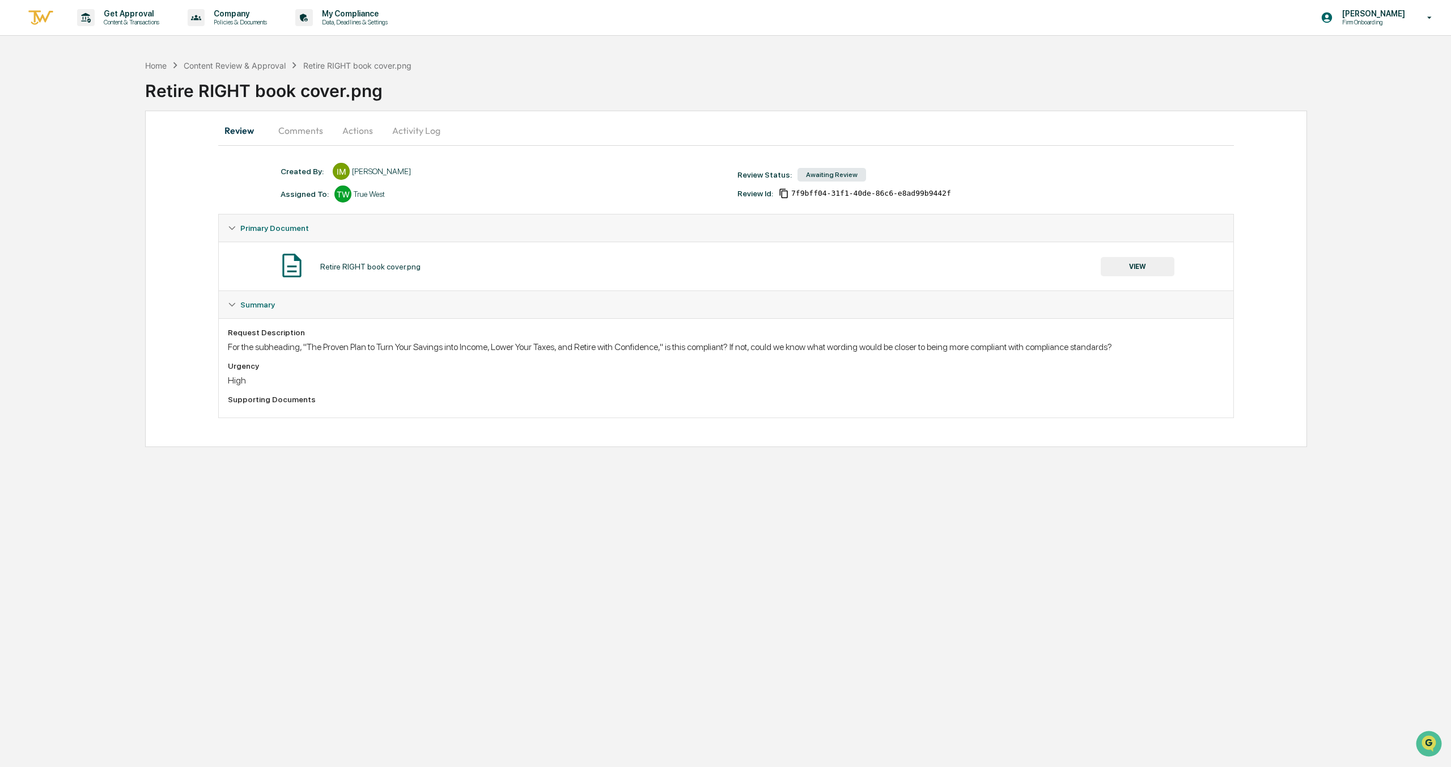
click at [358, 126] on button "Actions" at bounding box center [357, 130] width 51 height 27
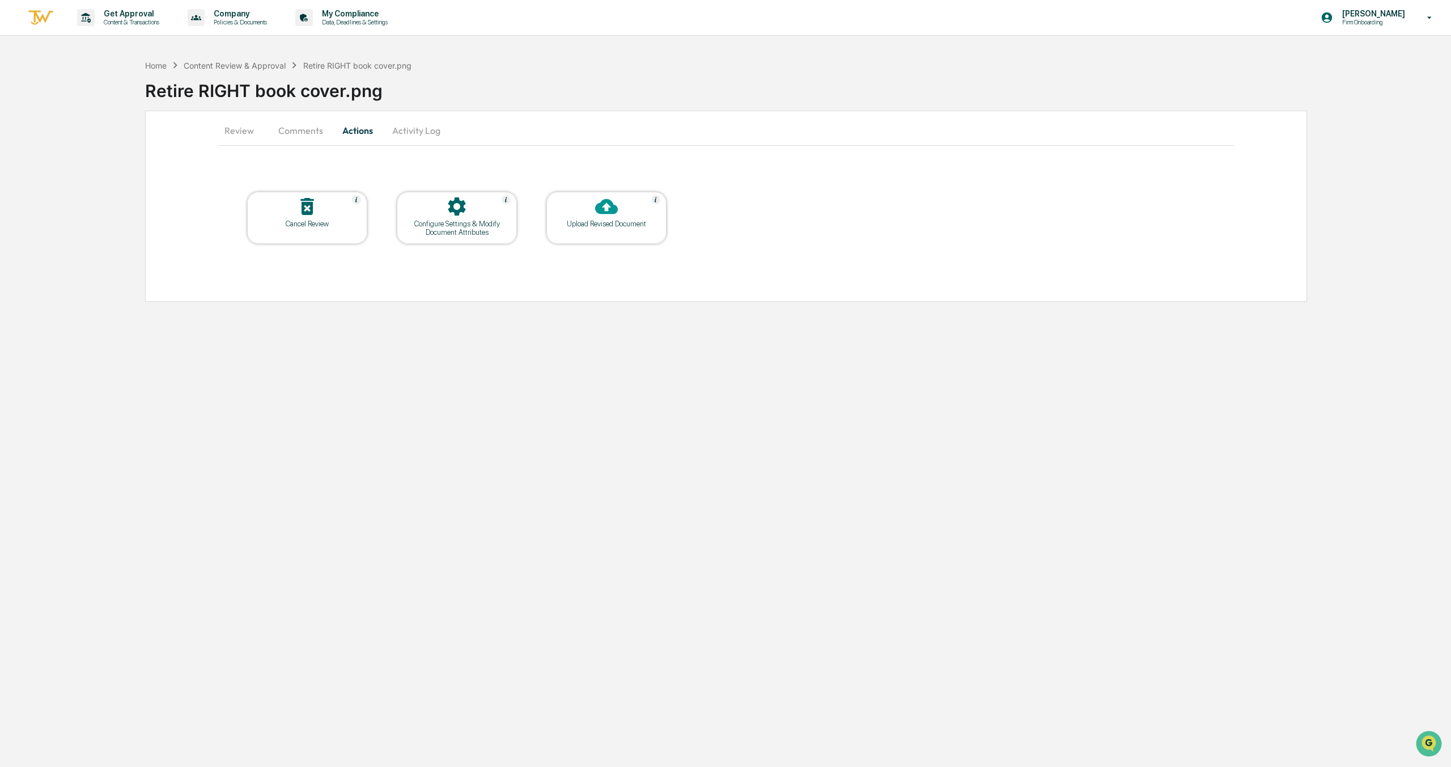
click at [408, 130] on button "Activity Log" at bounding box center [416, 130] width 66 height 27
